Goal: Task Accomplishment & Management: Use online tool/utility

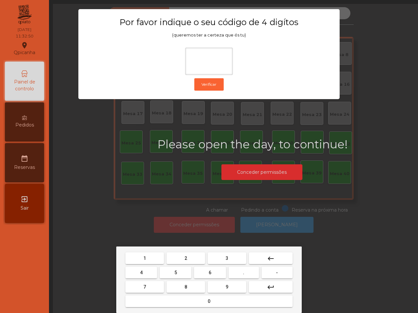
drag, startPoint x: 211, startPoint y: 276, endPoint x: 195, endPoint y: 272, distance: 16.6
click at [211, 276] on button "6" at bounding box center [210, 273] width 32 height 12
click at [183, 271] on button "5" at bounding box center [176, 273] width 32 height 12
click at [151, 259] on button "1" at bounding box center [144, 259] width 39 height 12
click at [183, 262] on button "2" at bounding box center [186, 259] width 39 height 12
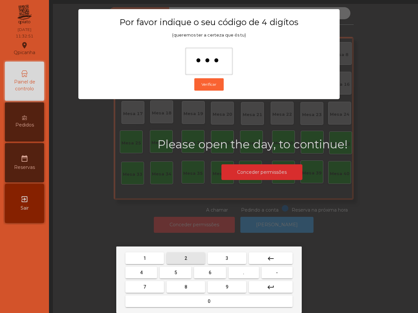
type input "****"
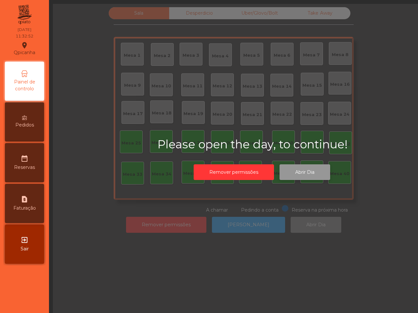
click at [292, 178] on button "Abrir Dia" at bounding box center [304, 173] width 51 height 16
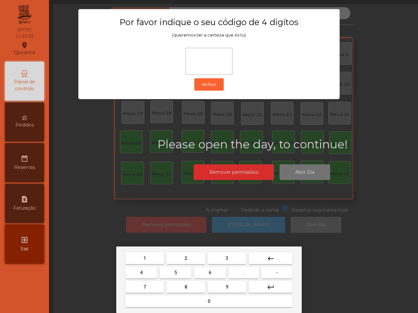
click at [199, 268] on button "6" at bounding box center [210, 273] width 32 height 12
click at [177, 269] on button "5" at bounding box center [176, 273] width 32 height 12
click at [151, 254] on button "1" at bounding box center [144, 259] width 39 height 12
click at [182, 258] on button "2" at bounding box center [186, 259] width 39 height 12
type input "****"
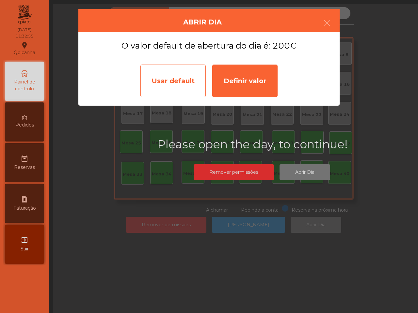
click at [174, 71] on div "Usar default" at bounding box center [172, 81] width 65 height 33
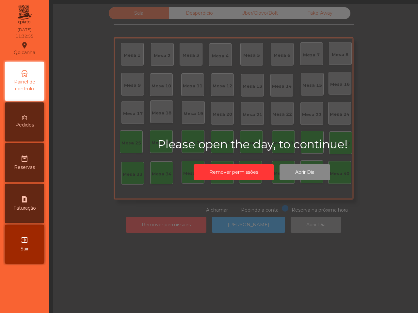
click at [171, 82] on div "Please open the day, to continue! Remover permissões Abrir Dia" at bounding box center [262, 160] width 418 height 313
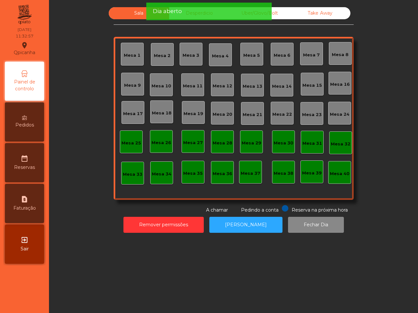
click at [199, 17] on div "Dia aberto" at bounding box center [208, 12] width 125 height 18
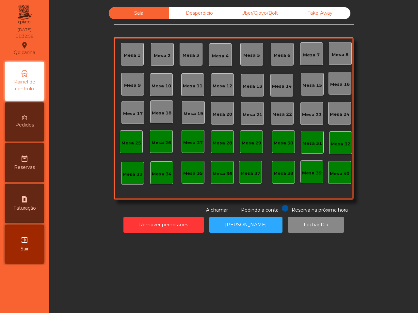
click at [201, 17] on div "Desperdicio" at bounding box center [199, 13] width 60 height 12
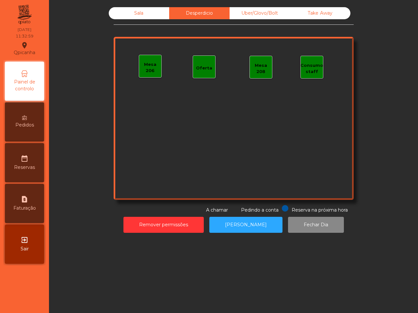
click at [242, 12] on div "Uber/Glovo/Bolt" at bounding box center [260, 13] width 60 height 12
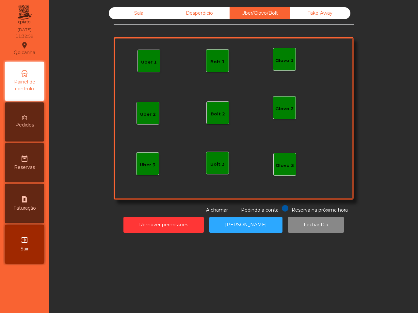
click at [310, 8] on div "Take Away" at bounding box center [320, 13] width 60 height 12
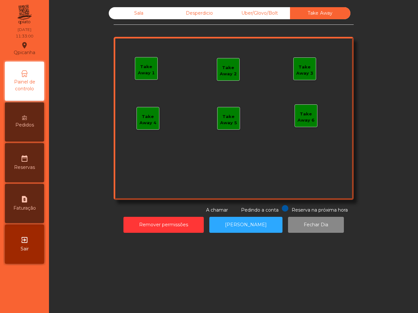
click at [155, 16] on div "Sala" at bounding box center [139, 13] width 60 height 12
